Goal: Find specific page/section: Find specific page/section

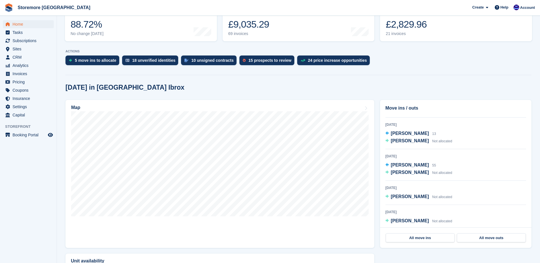
scroll to position [106, 0]
click at [409, 223] on div "Bekim Beshaj Not allocated" at bounding box center [421, 219] width 61 height 7
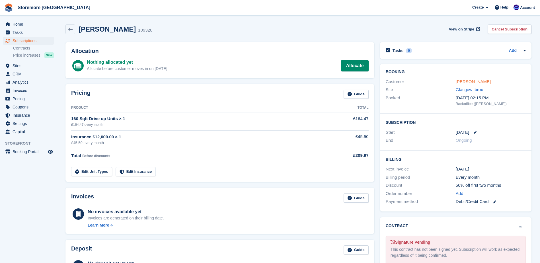
click at [476, 82] on link "Bekim Beshaj" at bounding box center [473, 81] width 35 height 5
click at [25, 23] on span "Home" at bounding box center [30, 24] width 34 height 8
